Goal: Task Accomplishment & Management: Manage account settings

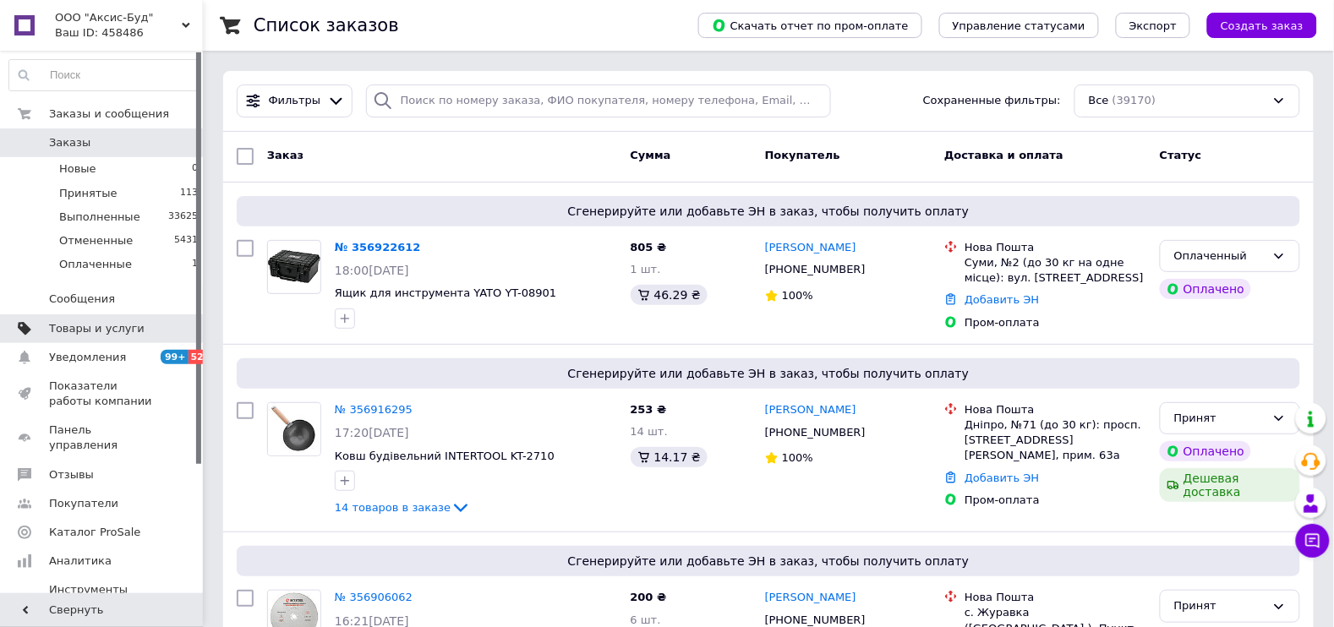
click at [136, 330] on span "Товары и услуги" at bounding box center [102, 328] width 107 height 15
